Goal: Register for event/course

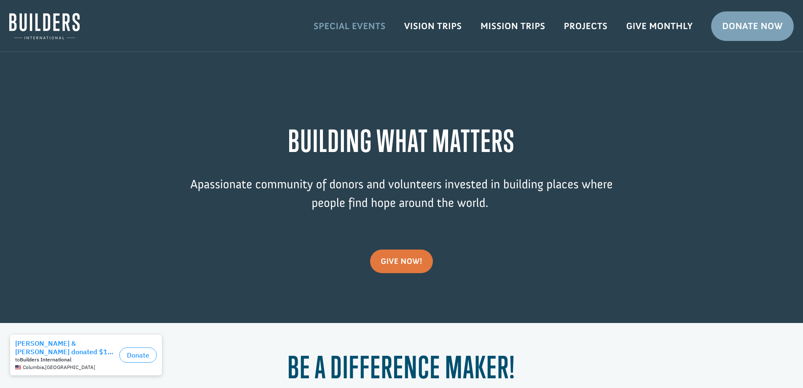
click at [361, 29] on link "Special Events" at bounding box center [349, 26] width 91 height 24
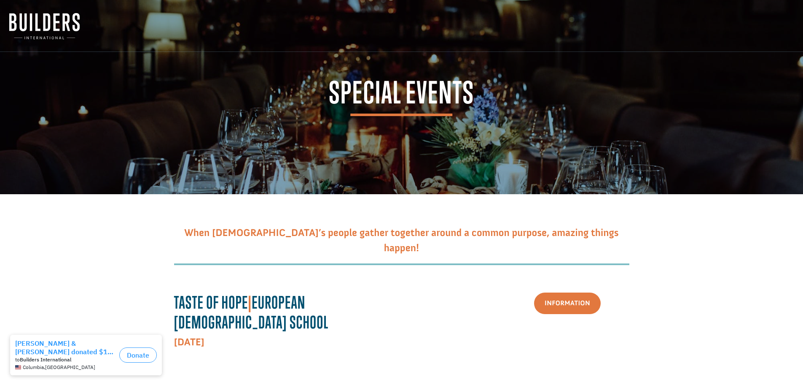
scroll to position [42, 0]
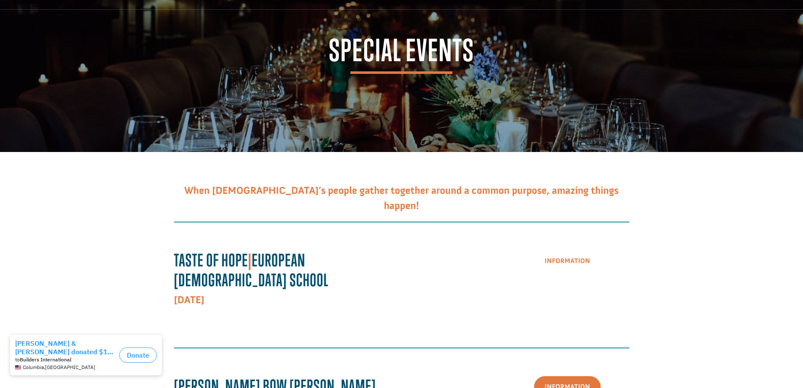
click at [560, 261] on link "Information" at bounding box center [567, 261] width 67 height 22
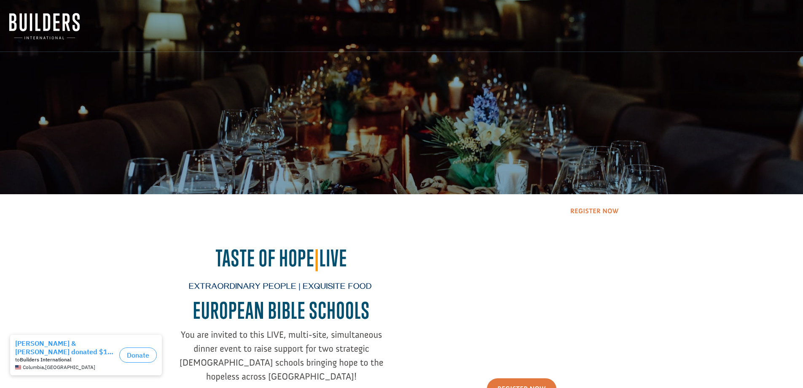
click at [590, 205] on link "Register Now" at bounding box center [595, 212] width 70 height 22
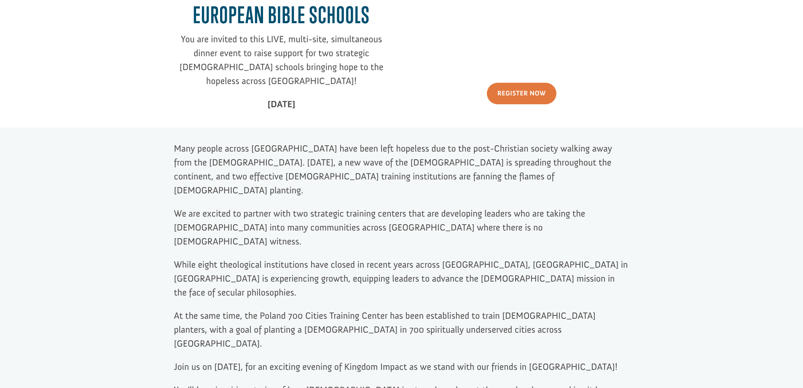
scroll to position [337, 0]
